Goal: Information Seeking & Learning: Learn about a topic

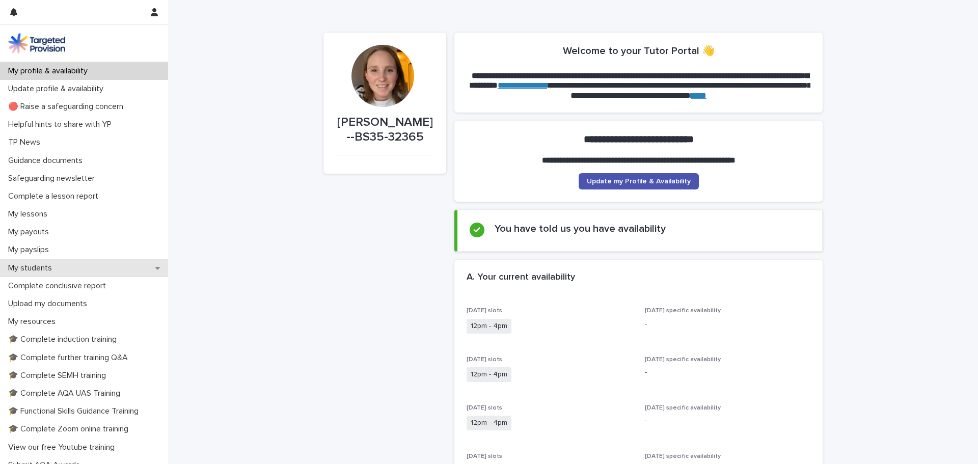
click at [29, 267] on p "My students" at bounding box center [32, 268] width 56 height 10
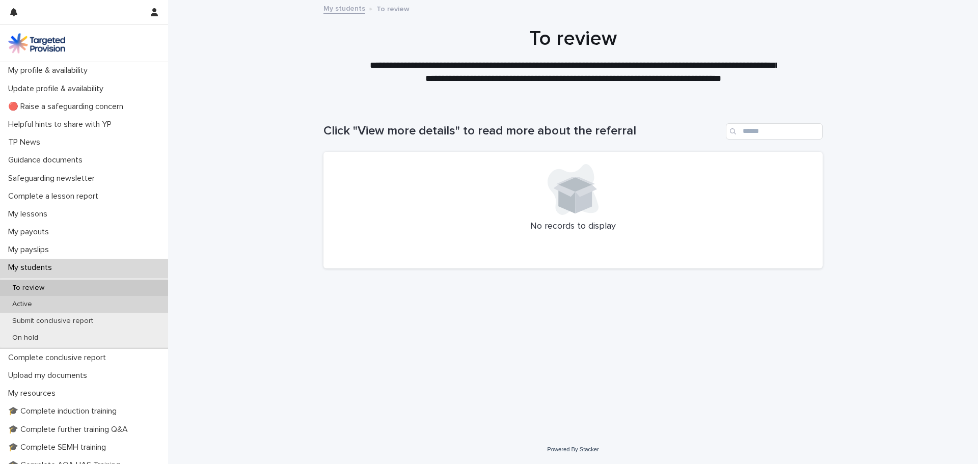
click at [30, 305] on p "Active" at bounding box center [22, 304] width 36 height 9
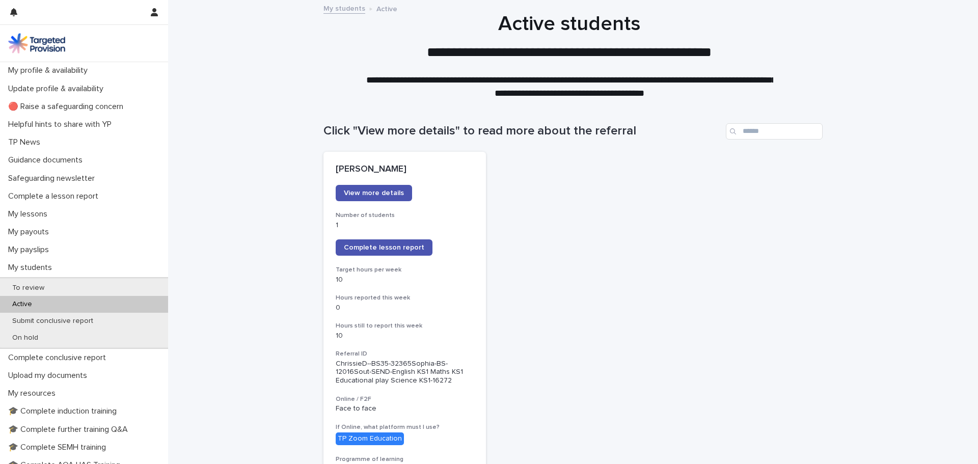
scroll to position [51, 0]
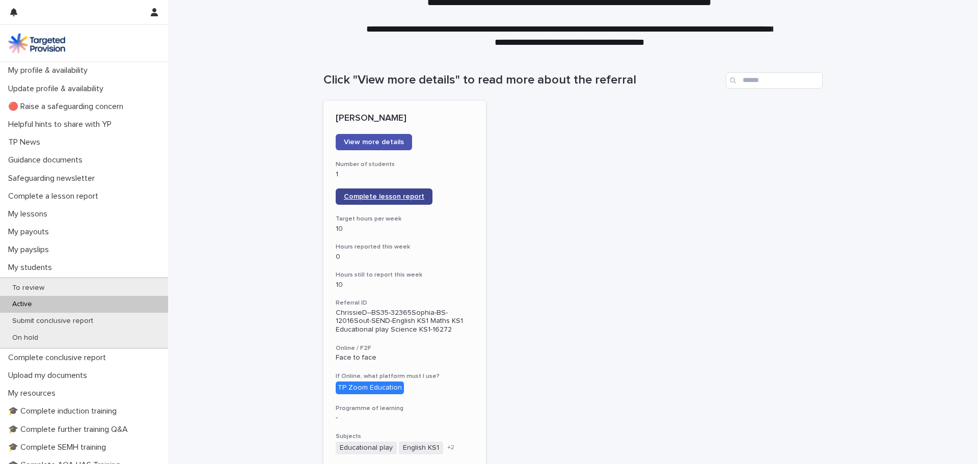
click at [406, 204] on link "Complete lesson report" at bounding box center [384, 196] width 97 height 16
click at [97, 210] on div "My lessons" at bounding box center [84, 214] width 168 height 18
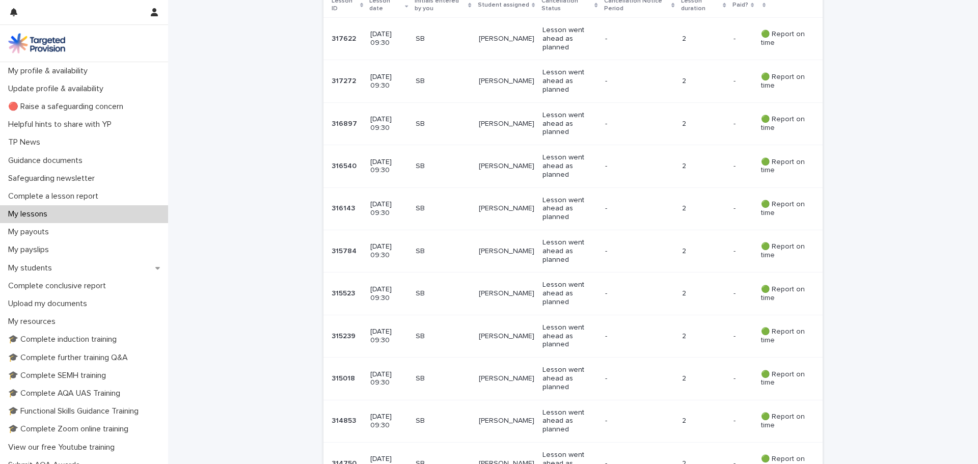
scroll to position [270, 0]
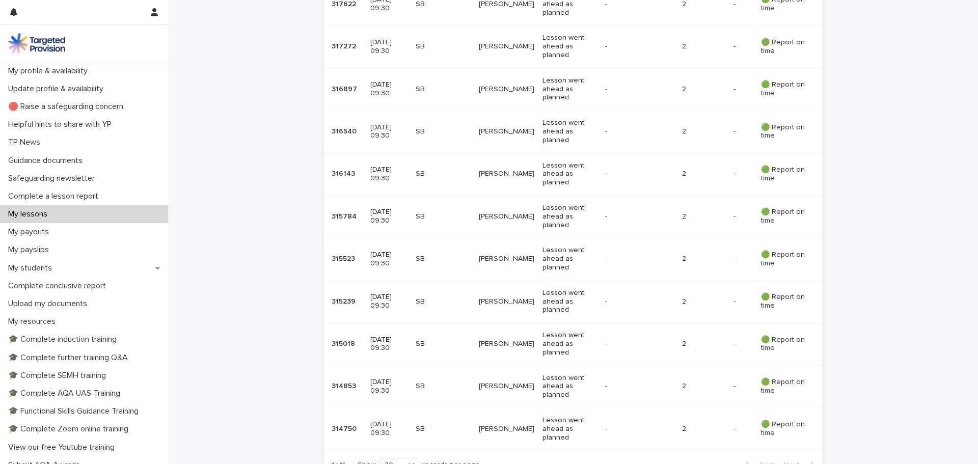
click at [777, 425] on p "🟢 Report on time" at bounding box center [783, 428] width 45 height 17
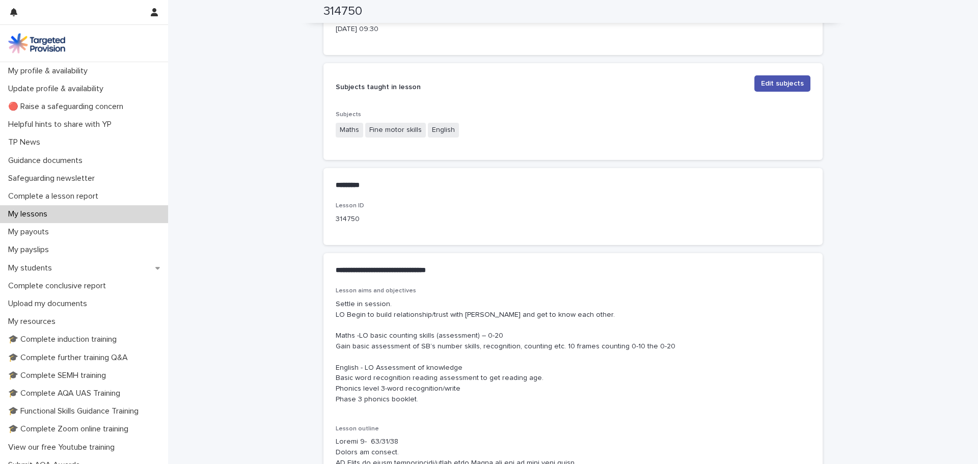
scroll to position [310, 0]
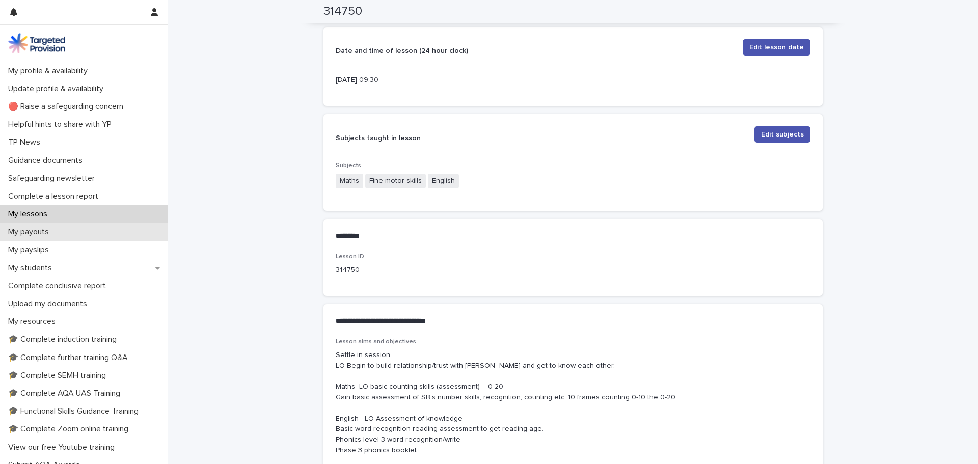
click at [38, 235] on p "My payouts" at bounding box center [30, 232] width 53 height 10
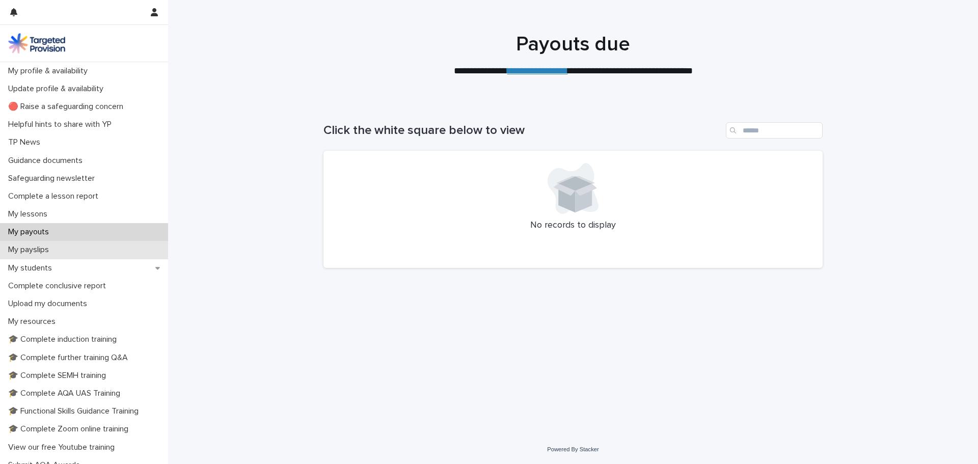
click at [63, 245] on div "My payslips" at bounding box center [84, 250] width 168 height 18
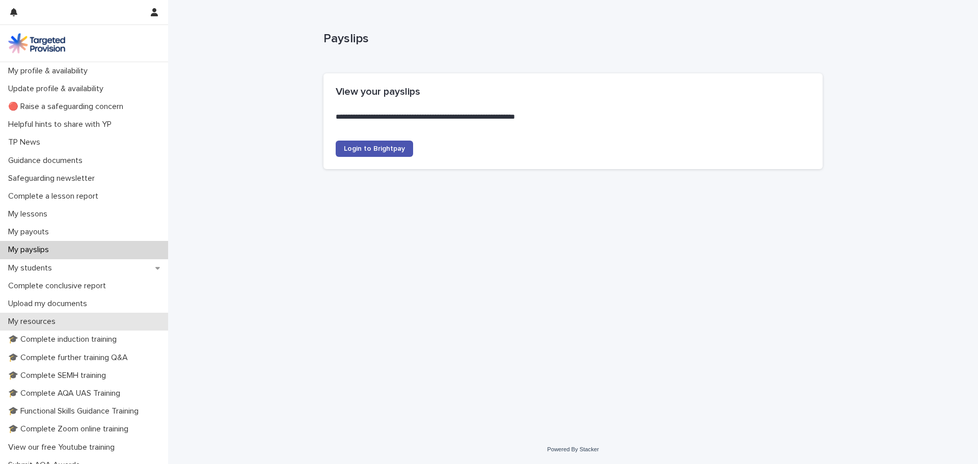
click at [59, 321] on p "My resources" at bounding box center [34, 322] width 60 height 10
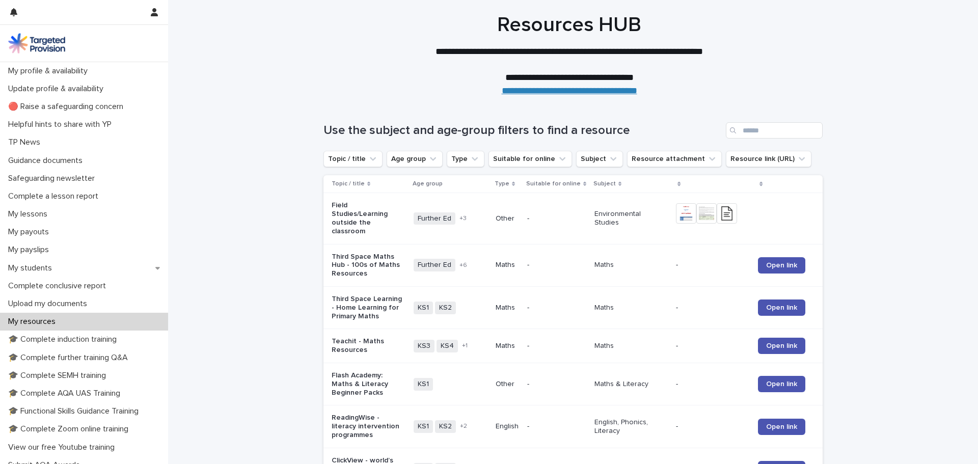
scroll to position [51, 0]
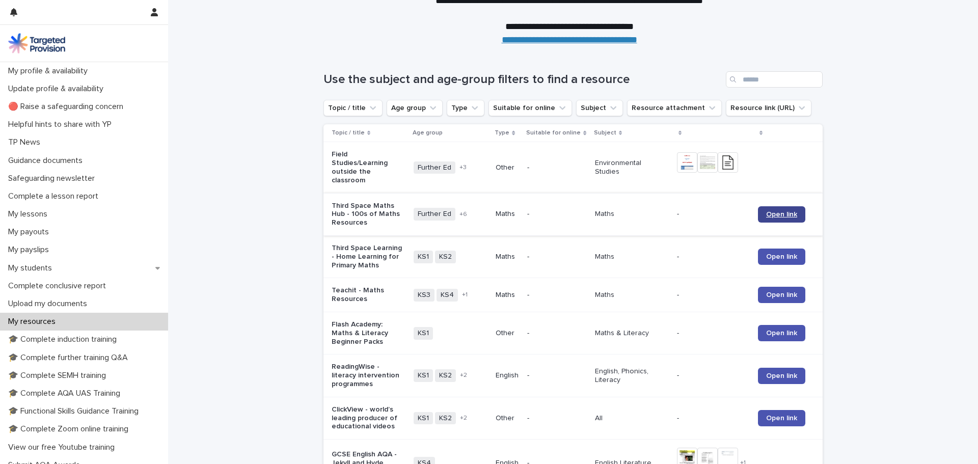
click at [771, 212] on span "Open link" at bounding box center [781, 214] width 31 height 7
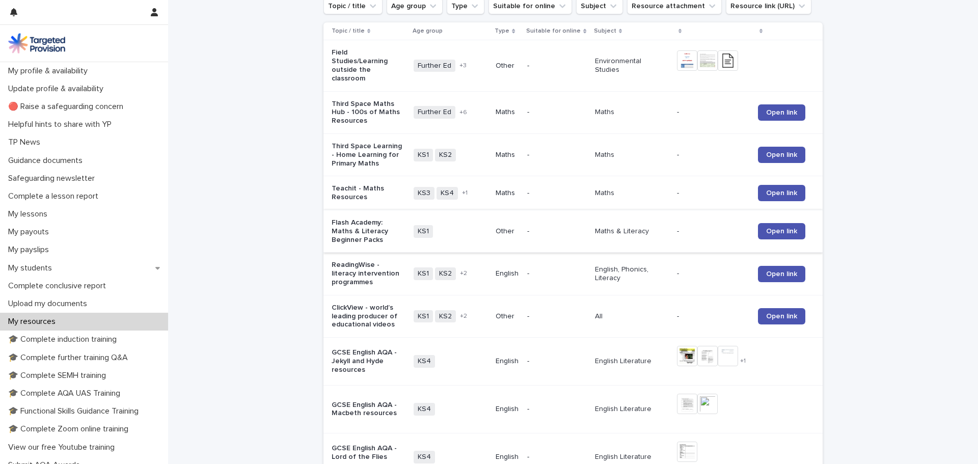
scroll to position [0, 0]
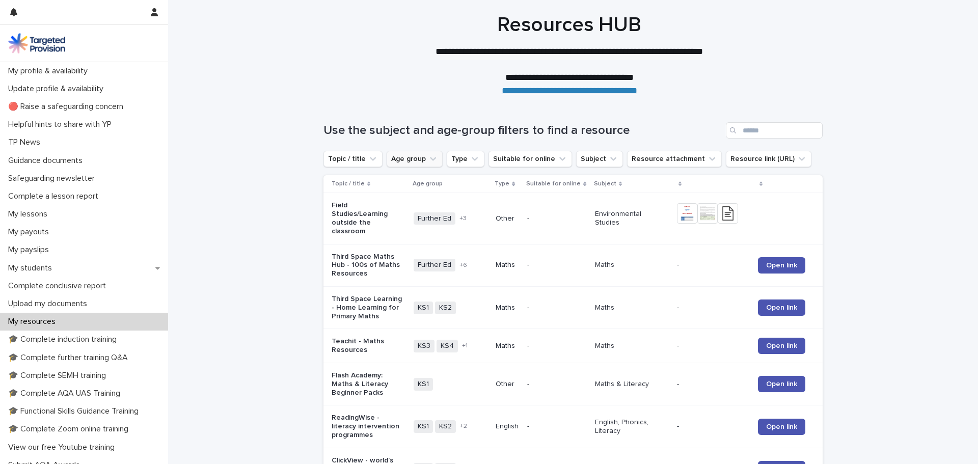
click at [415, 158] on button "Age group" at bounding box center [415, 159] width 56 height 16
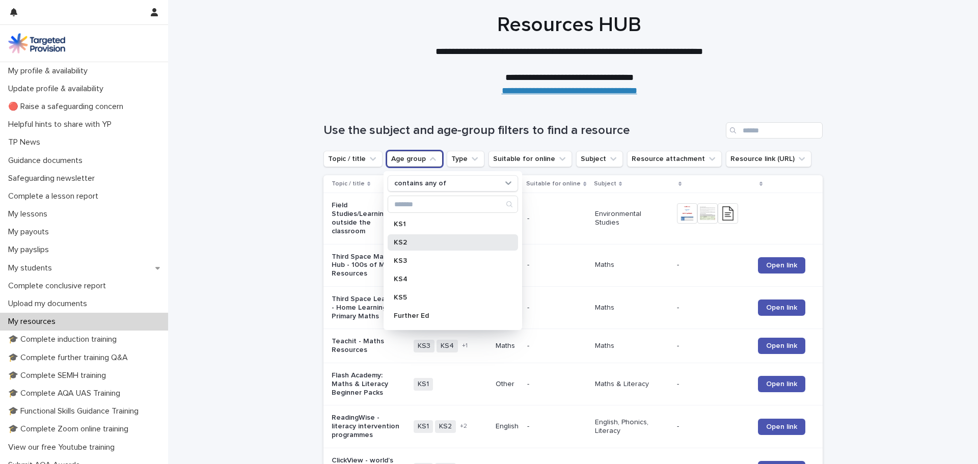
click at [417, 238] on div "KS2" at bounding box center [453, 242] width 130 height 16
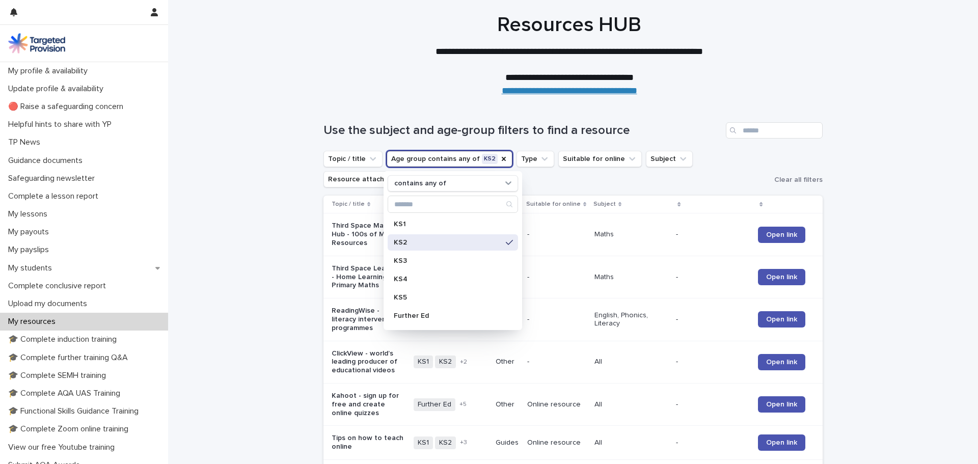
click at [538, 175] on ul "Topic / title Age group contains any of KS2 contains any of KS1 KS2 KS3 KS4 KS5…" at bounding box center [546, 169] width 451 height 41
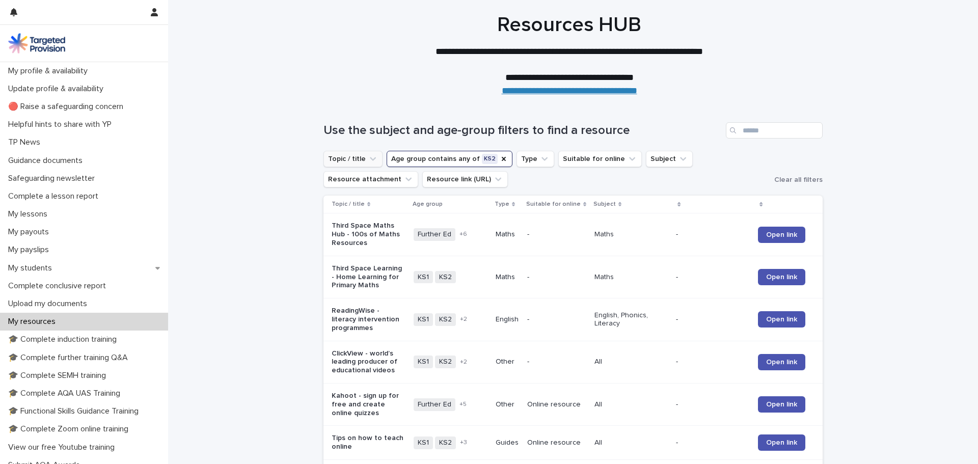
click at [368, 161] on icon "Topic / title" at bounding box center [373, 159] width 10 height 10
click at [368, 162] on icon "Topic / title" at bounding box center [373, 159] width 10 height 10
click at [541, 160] on icon "Type" at bounding box center [544, 159] width 6 height 4
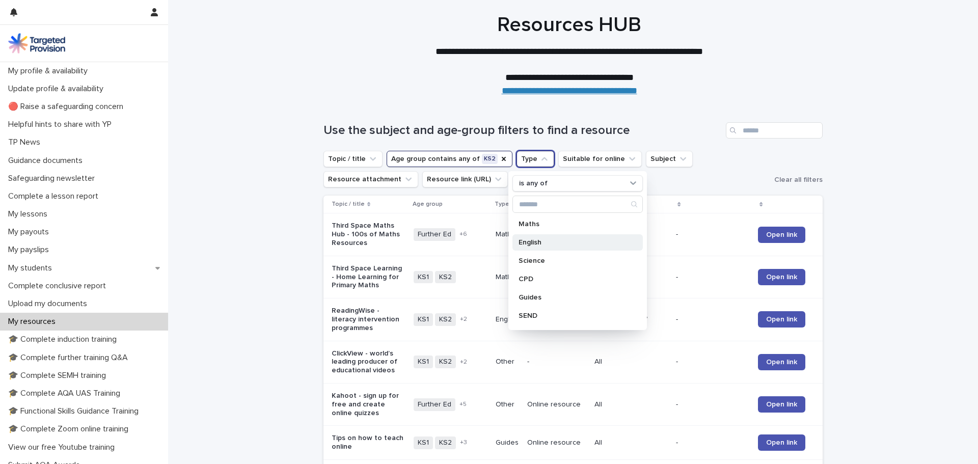
click at [543, 246] on div "English" at bounding box center [577, 242] width 130 height 16
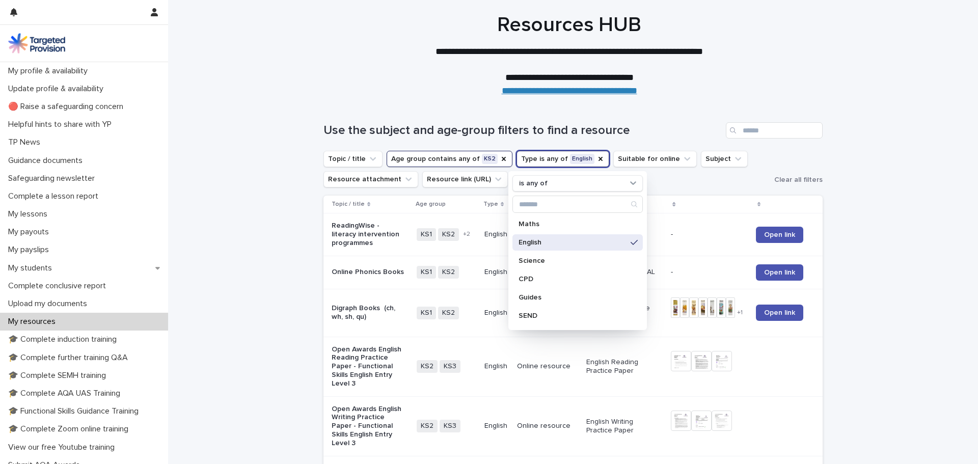
click at [691, 182] on ul "Topic / title Age group contains any of KS2 Type is any of English is any of Ma…" at bounding box center [546, 169] width 451 height 41
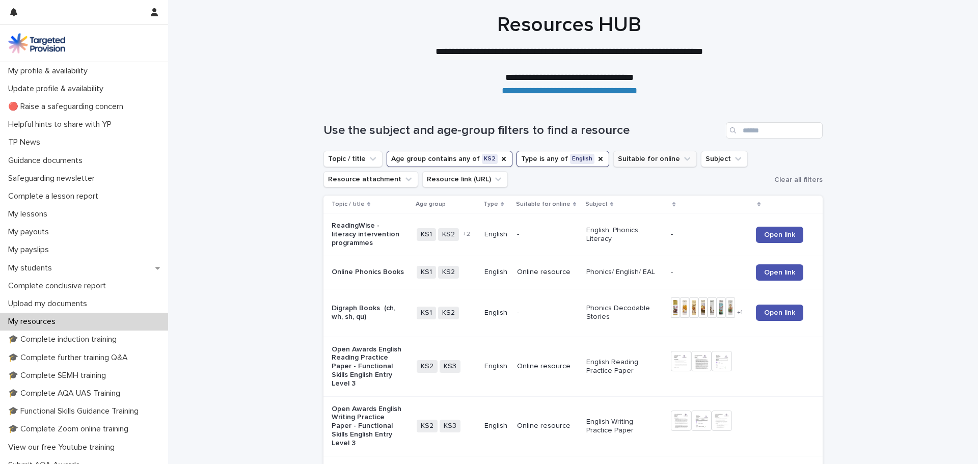
click at [682, 155] on icon "Suitable for online" at bounding box center [687, 159] width 10 height 10
